Goal: Transaction & Acquisition: Purchase product/service

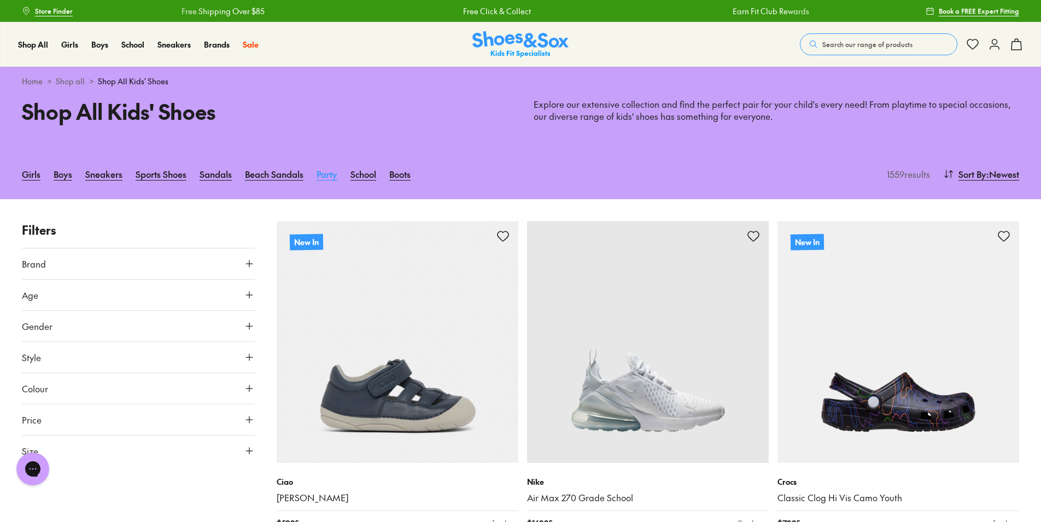
click at [328, 174] on link "Party" at bounding box center [327, 174] width 21 height 24
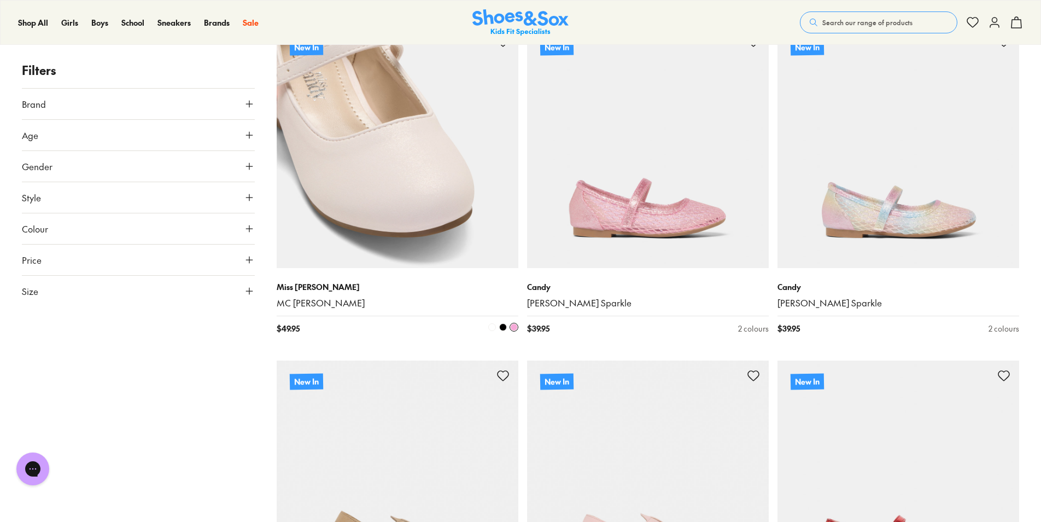
scroll to position [55, 0]
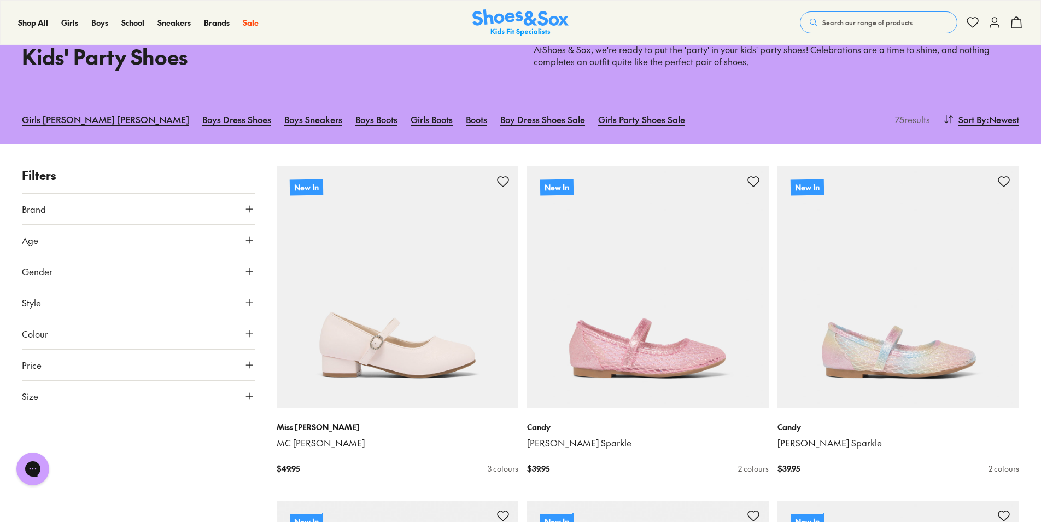
click at [247, 272] on icon at bounding box center [249, 271] width 11 height 11
click at [208, 297] on label "Boys" at bounding box center [215, 303] width 76 height 20
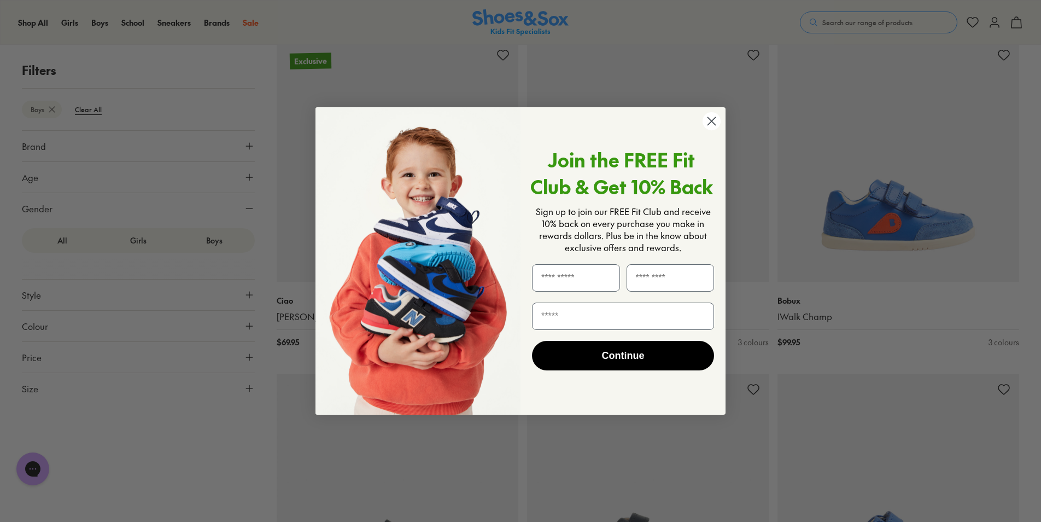
scroll to position [1422, 0]
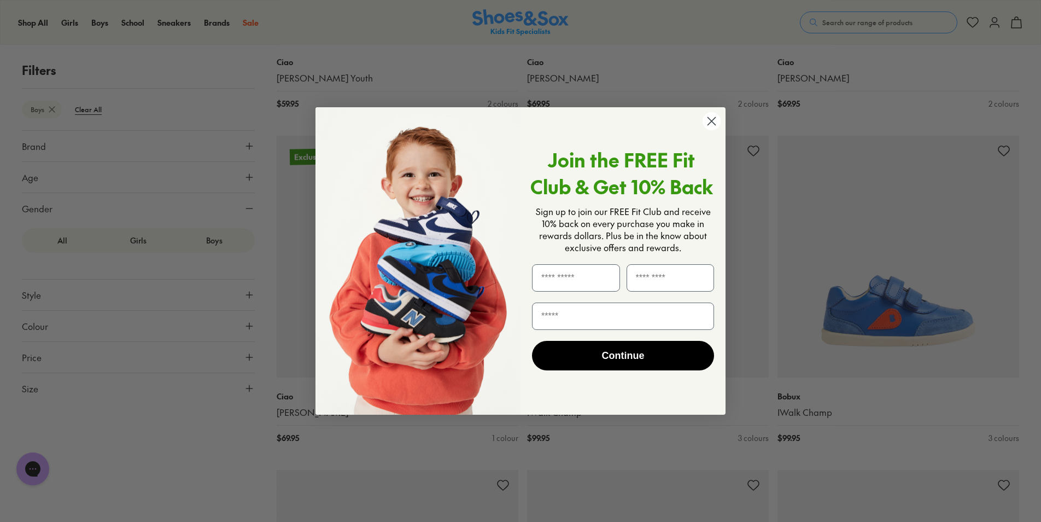
click at [706, 119] on circle "Close dialog" at bounding box center [712, 121] width 18 height 18
